Goal: Use online tool/utility: Utilize a website feature to perform a specific function

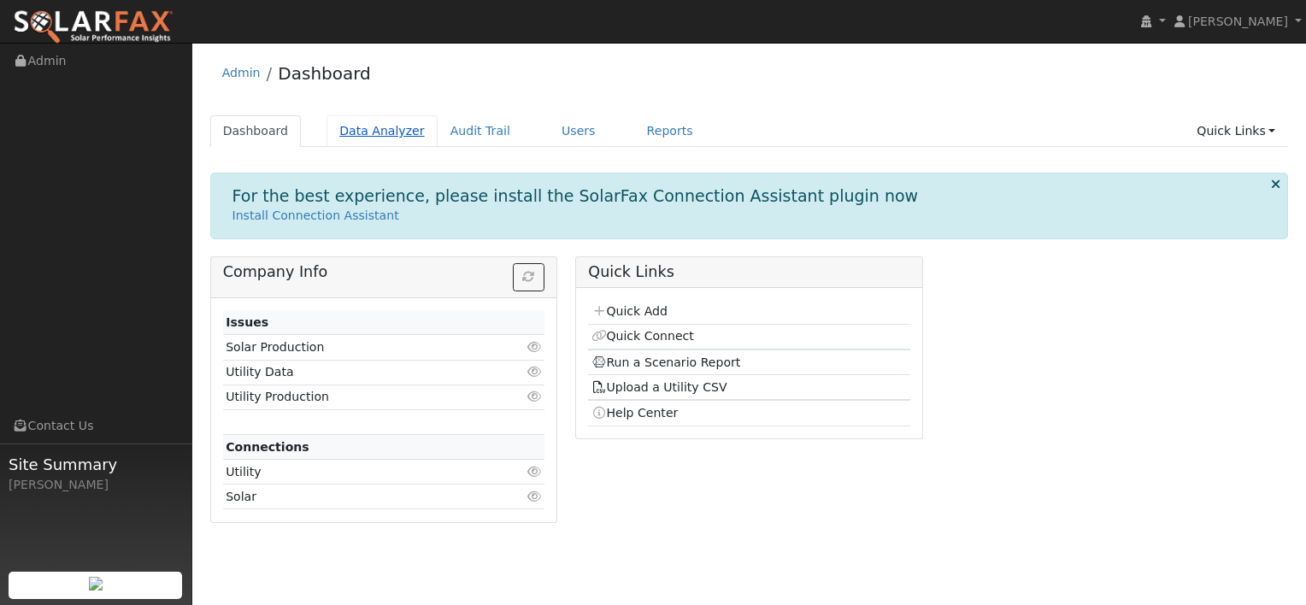
click at [369, 137] on link "Data Analyzer" at bounding box center [382, 131] width 111 height 32
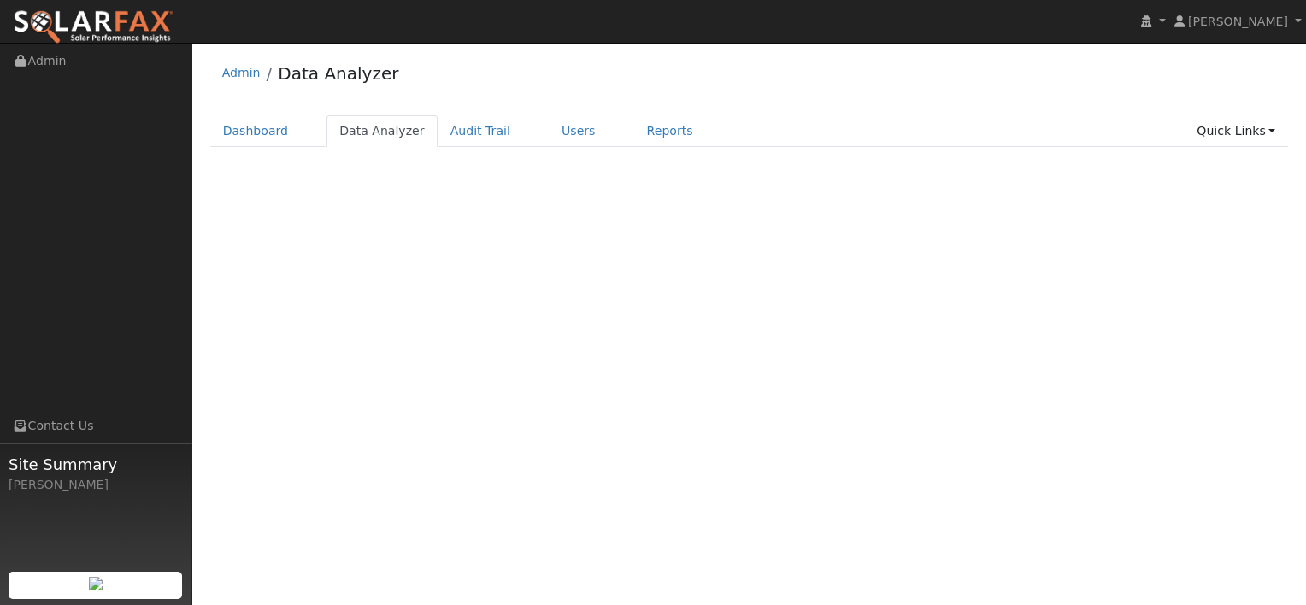
select select "7"
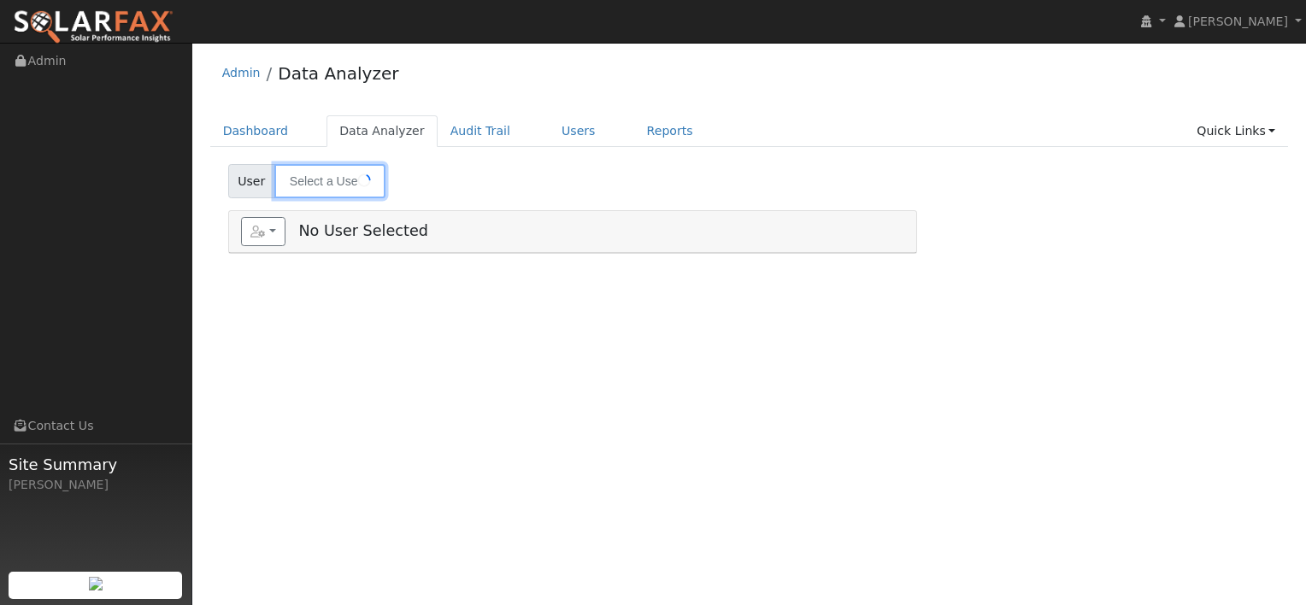
type input "Bruce Green"
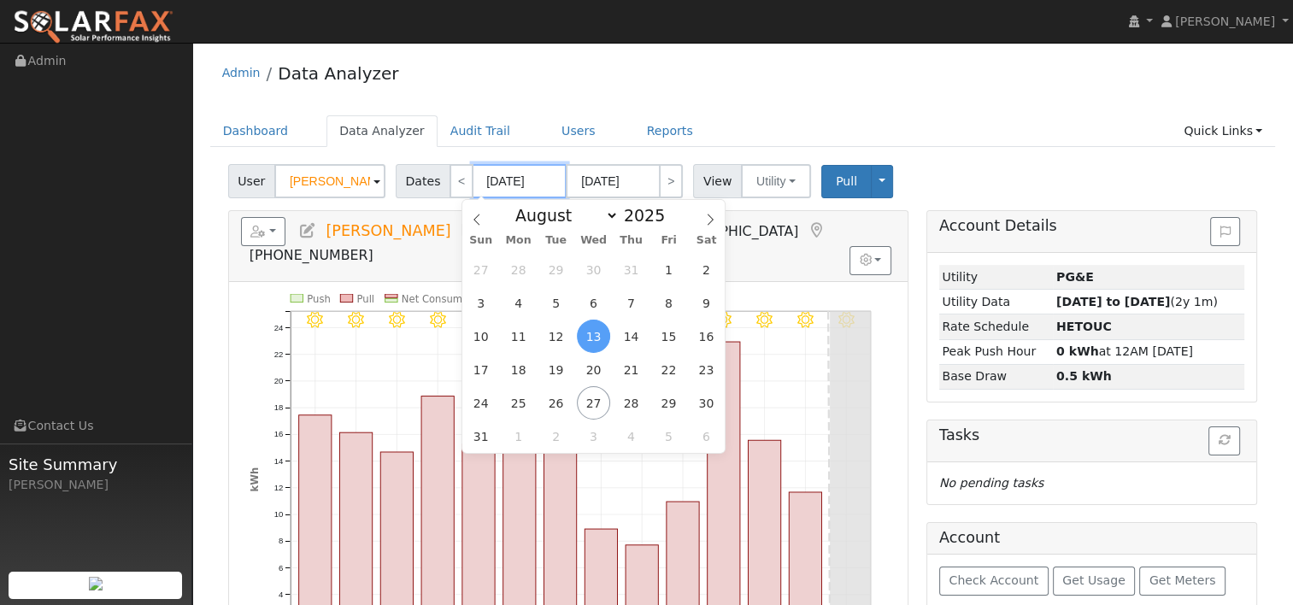
click at [540, 185] on input "08/13/2025" at bounding box center [520, 181] width 94 height 34
click at [668, 224] on span at bounding box center [674, 219] width 12 height 9
type input "2024"
click at [514, 403] on span "26" at bounding box center [518, 402] width 33 height 33
type input "08/26/2024"
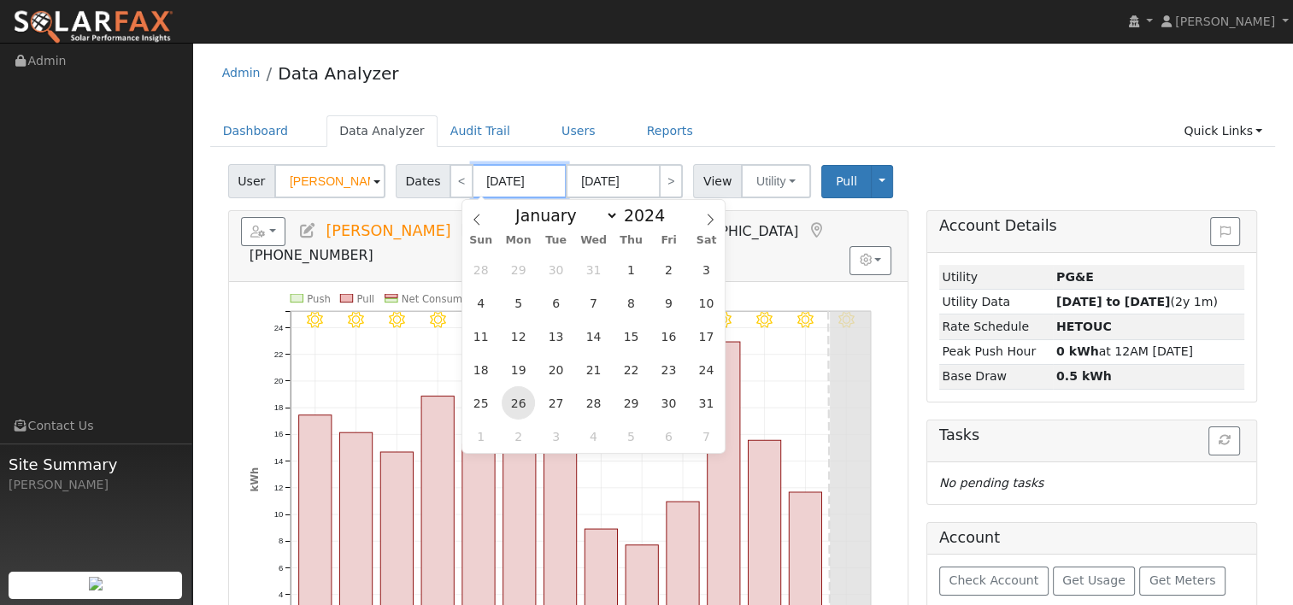
type input "09/08/2024"
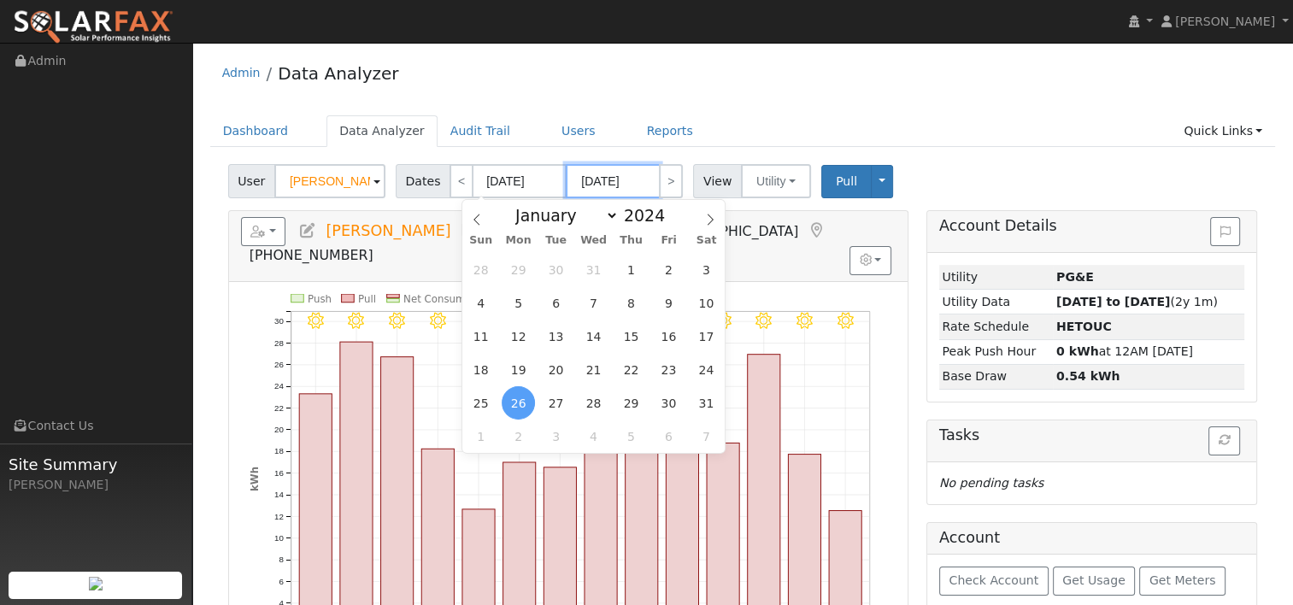
click at [602, 180] on input "09/08/2024" at bounding box center [613, 181] width 94 height 34
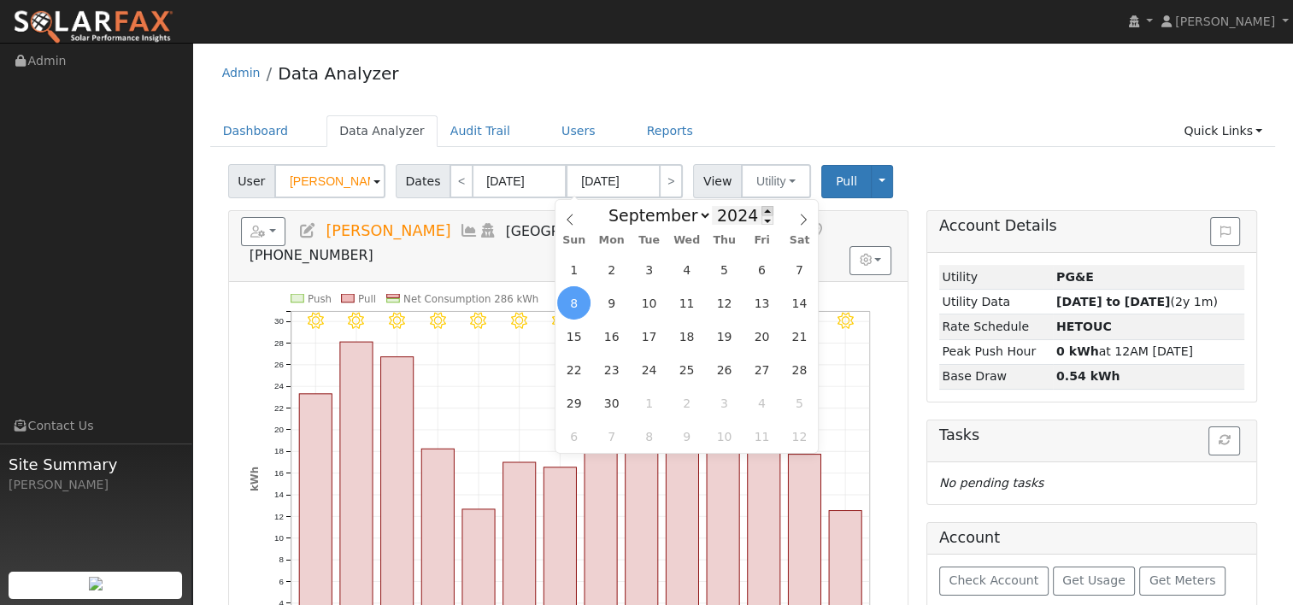
click at [762, 211] on span at bounding box center [768, 210] width 12 height 9
type input "2025"
click at [571, 219] on icon at bounding box center [570, 220] width 12 height 12
select select "7"
click at [653, 407] on span "26" at bounding box center [648, 402] width 33 height 33
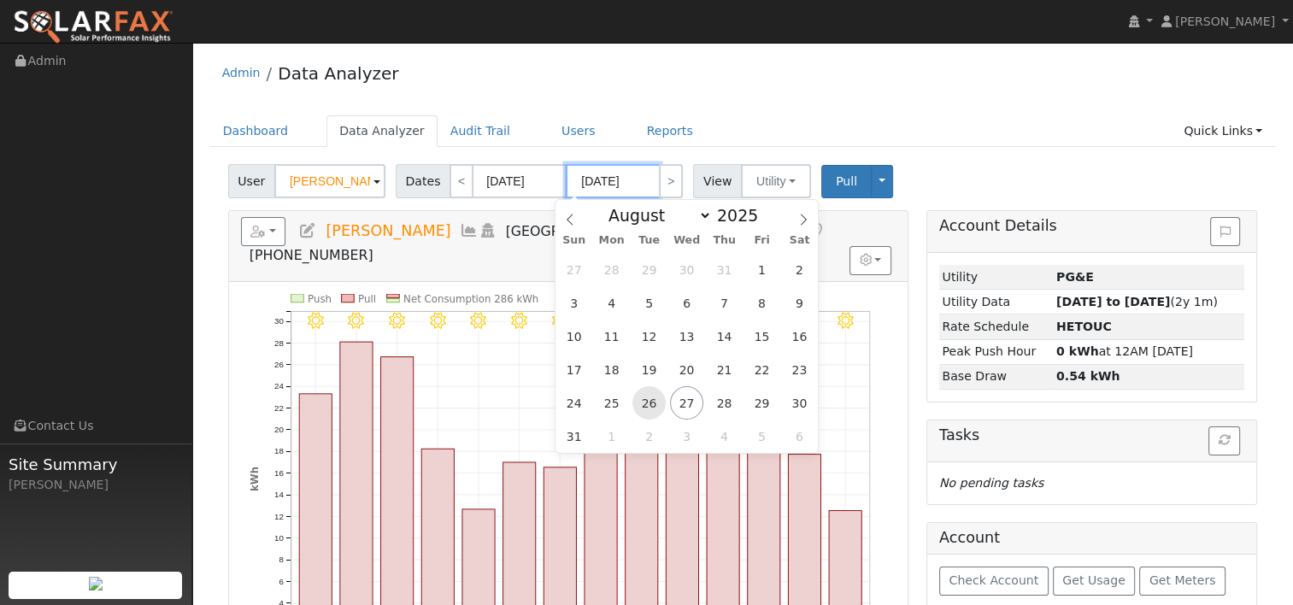
type input "08/26/2025"
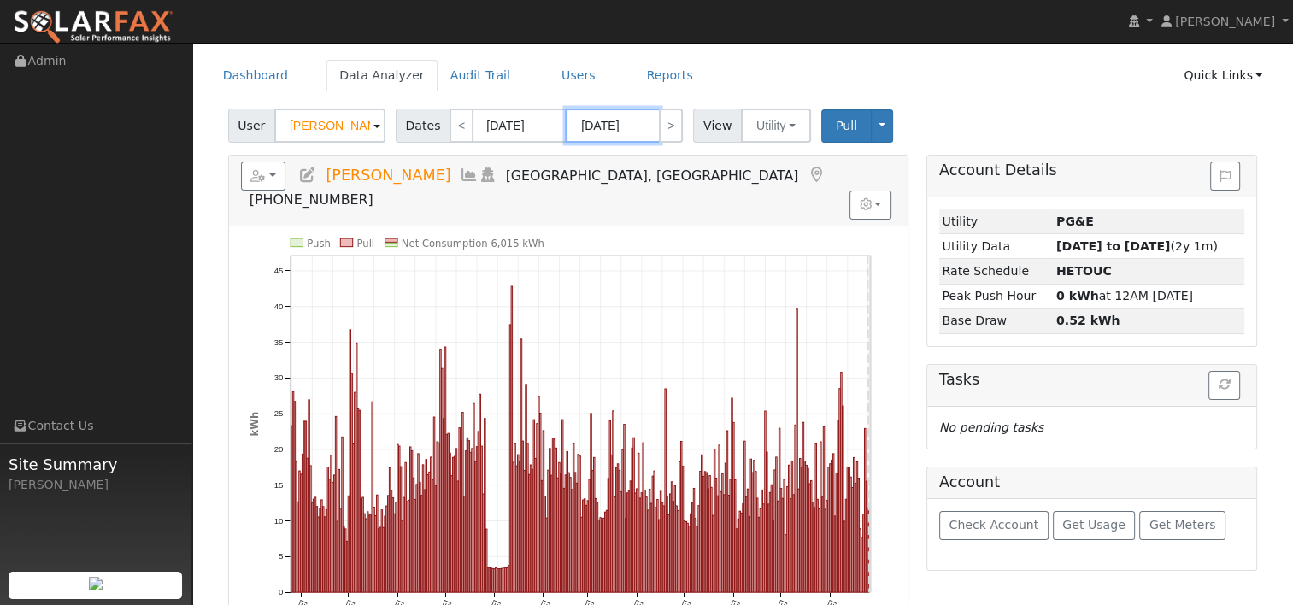
scroll to position [85, 0]
